Goal: Information Seeking & Learning: Compare options

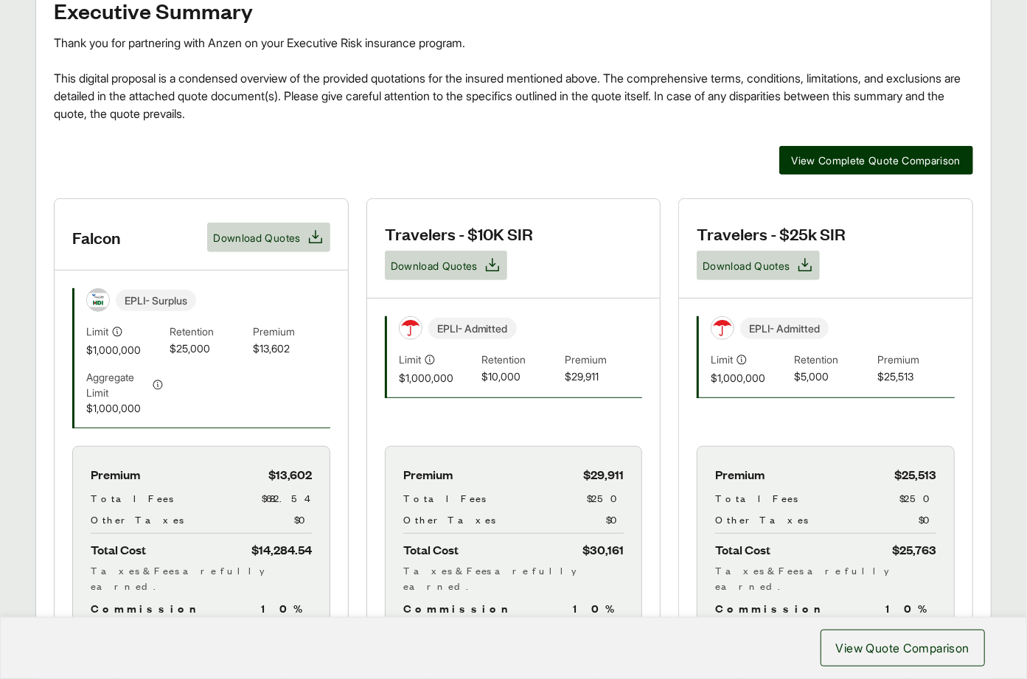
scroll to position [63, 0]
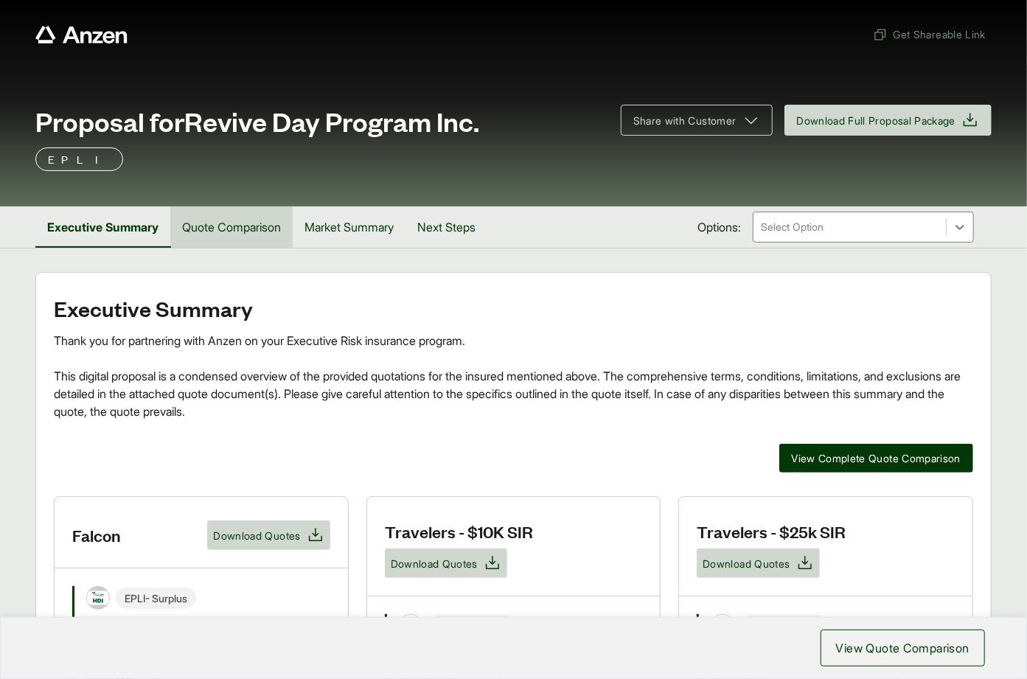
click at [226, 229] on button "Quote Comparison" at bounding box center [231, 226] width 122 height 41
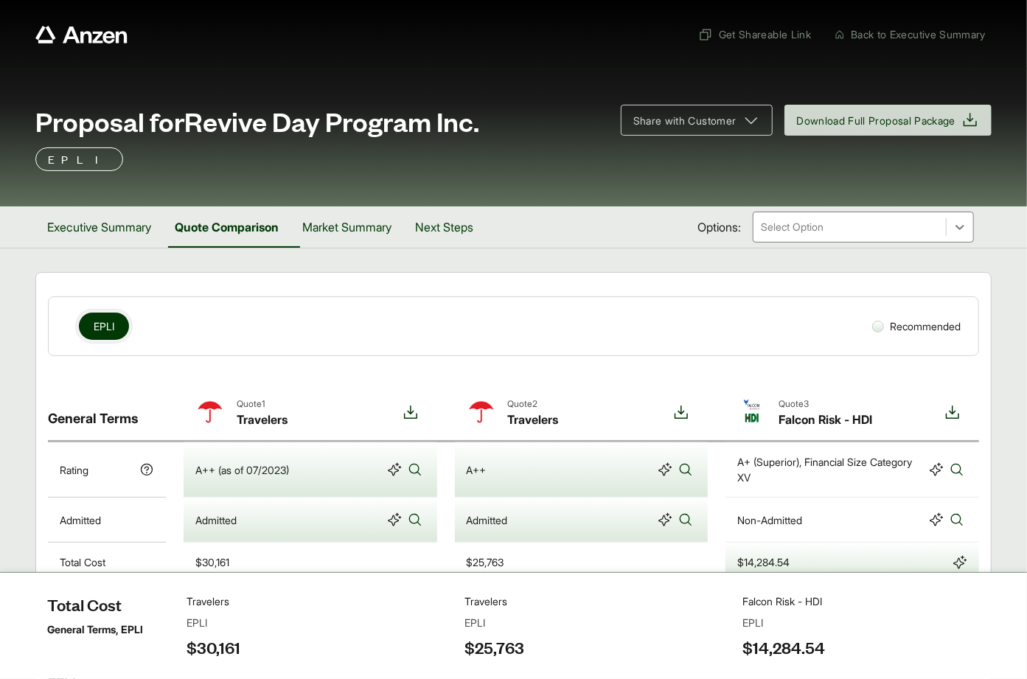
scroll to position [347, 0]
